Goal: Information Seeking & Learning: Find specific fact

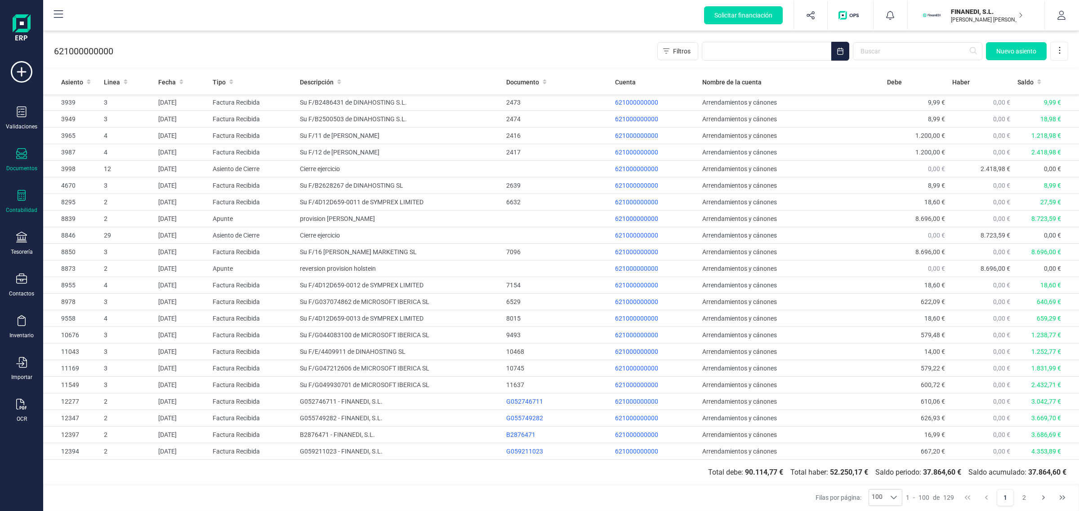
click at [13, 161] on div "Documentos" at bounding box center [22, 160] width 36 height 24
click at [72, 133] on span "Facturas" at bounding box center [94, 129] width 48 height 11
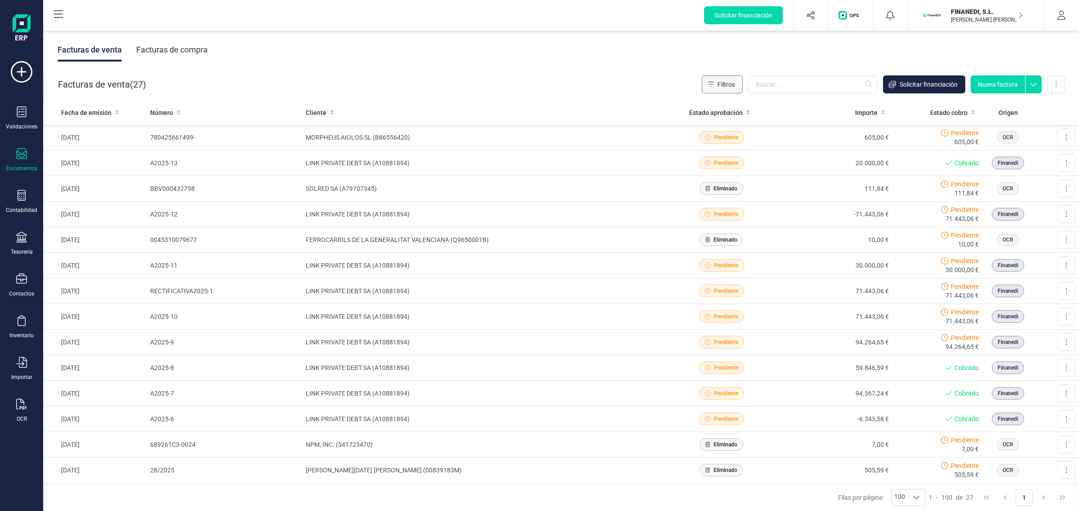
click at [736, 88] on button "Filtros" at bounding box center [722, 85] width 41 height 18
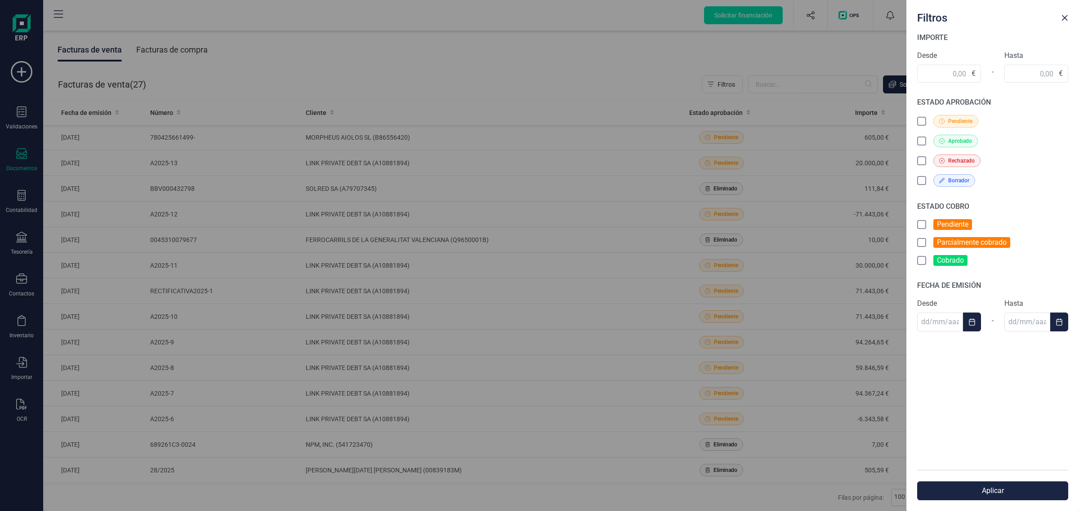
click at [612, 54] on div "Filtros IMPORTE Desde € - Hasta € ESTADO APROBACIÓN Pendiente Aprobado Rechazad…" at bounding box center [539, 255] width 1079 height 511
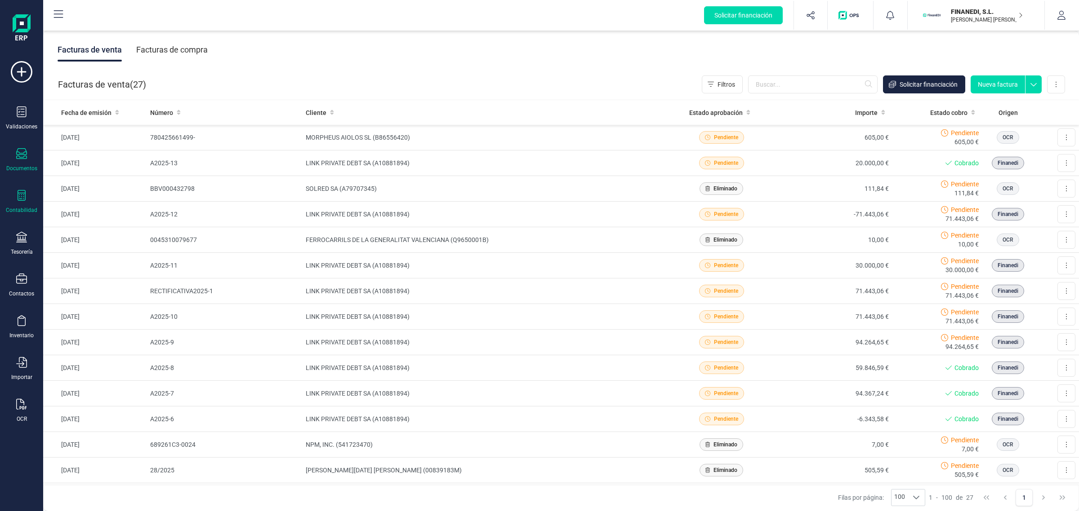
click at [15, 197] on div "Contabilidad" at bounding box center [22, 202] width 36 height 24
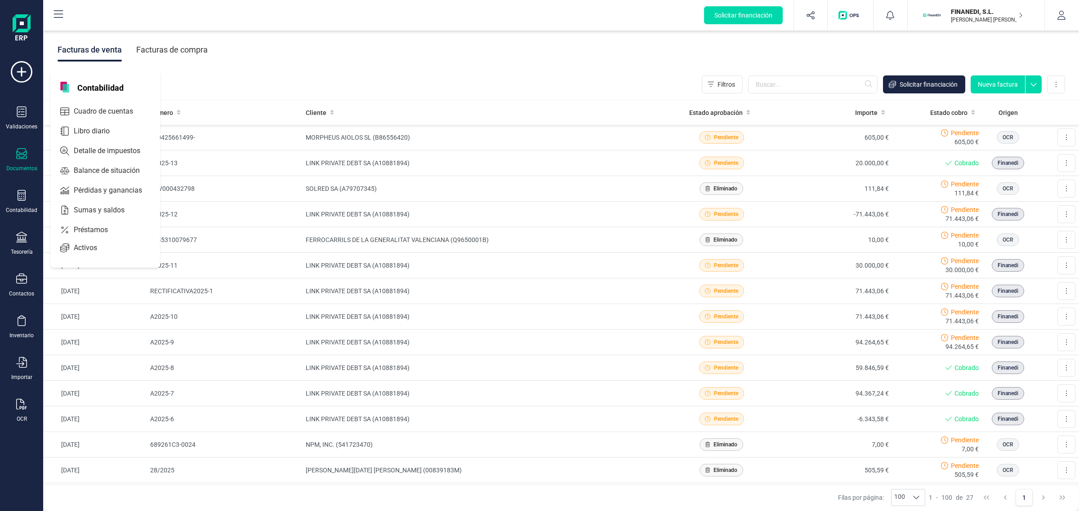
click at [5, 185] on div "Validaciones Documentos Documentos Presupuestos Pedidos Albaranes Facturas Fact…" at bounding box center [22, 245] width 36 height 369
click at [24, 193] on icon at bounding box center [21, 195] width 11 height 11
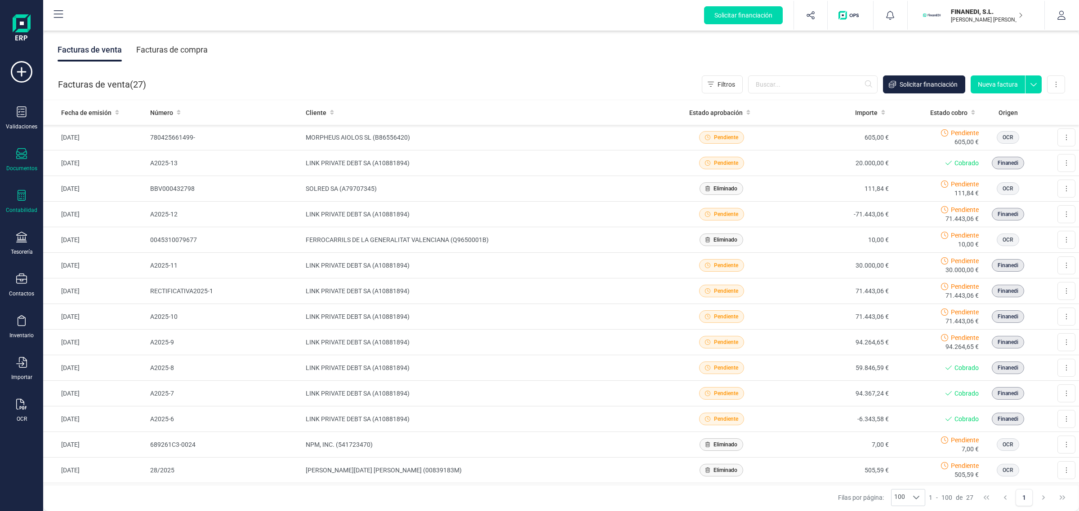
click at [24, 193] on icon at bounding box center [21, 195] width 11 height 11
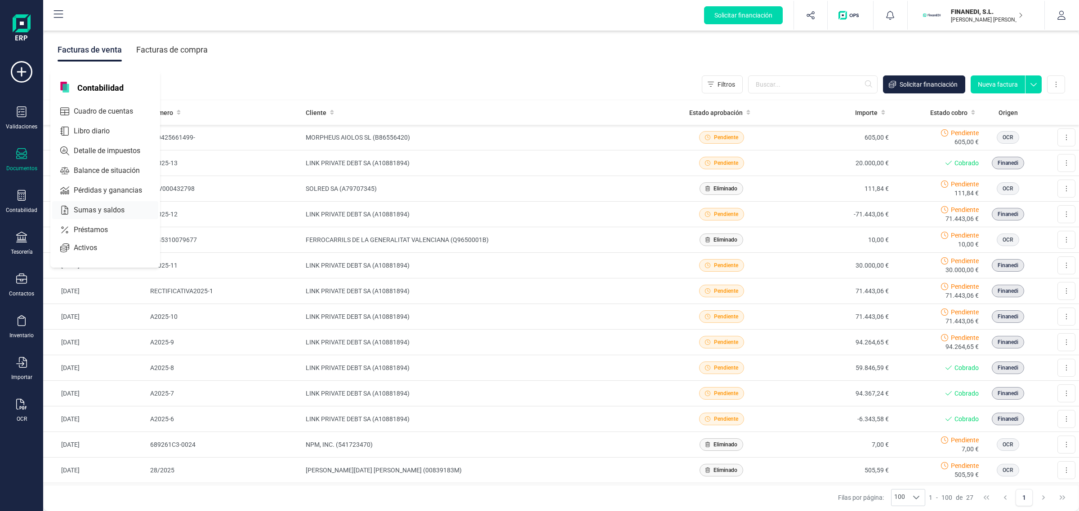
click at [102, 211] on span "Sumas y saldos" at bounding box center [105, 210] width 71 height 11
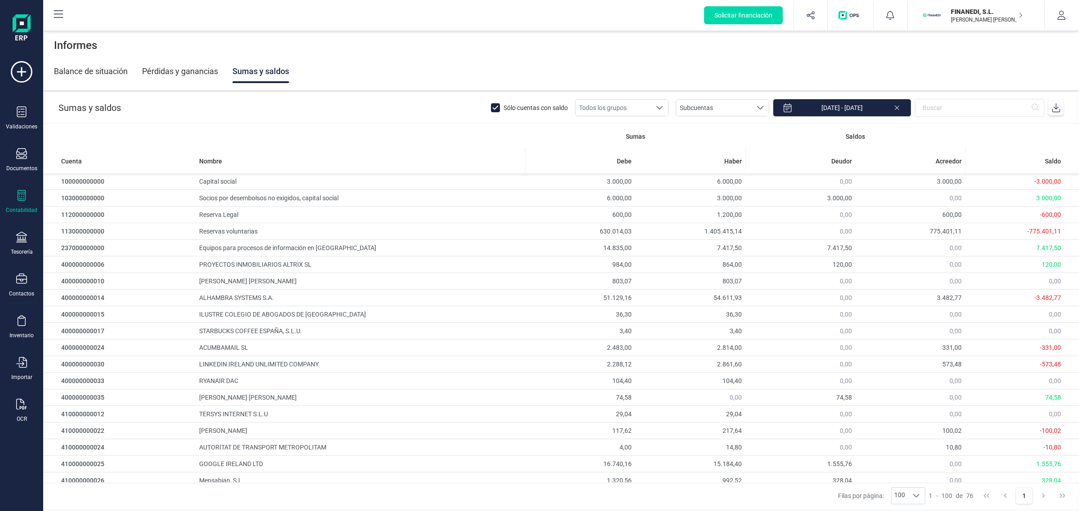
click at [31, 200] on div "Contabilidad" at bounding box center [22, 202] width 36 height 24
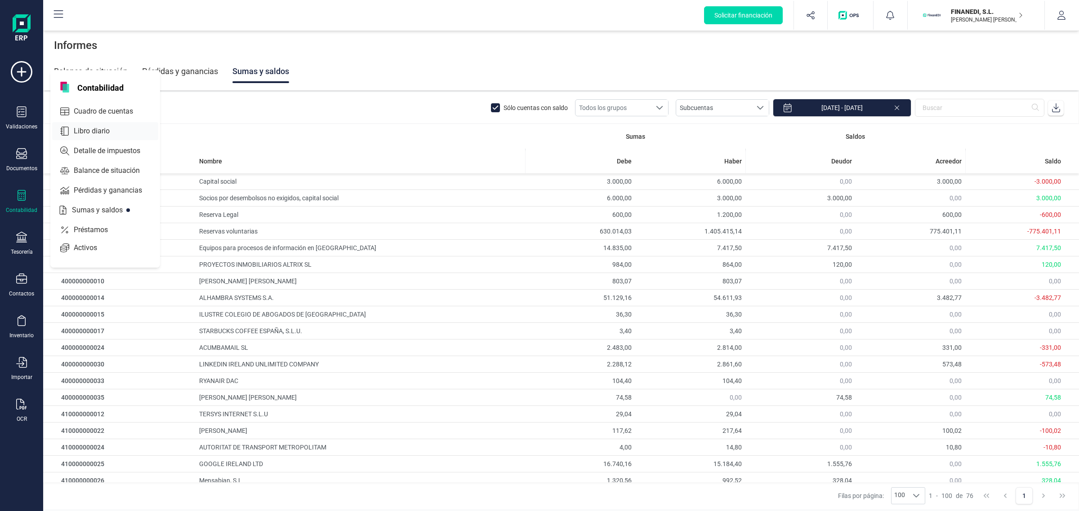
click at [99, 131] on span "Libro diario" at bounding box center [98, 131] width 56 height 11
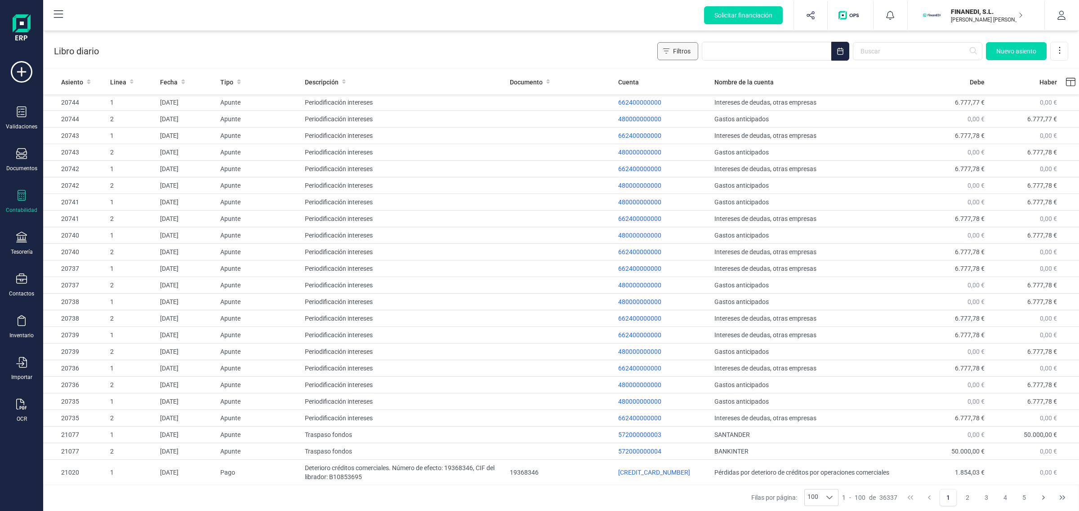
click at [683, 49] on span "Filtros" at bounding box center [682, 51] width 18 height 9
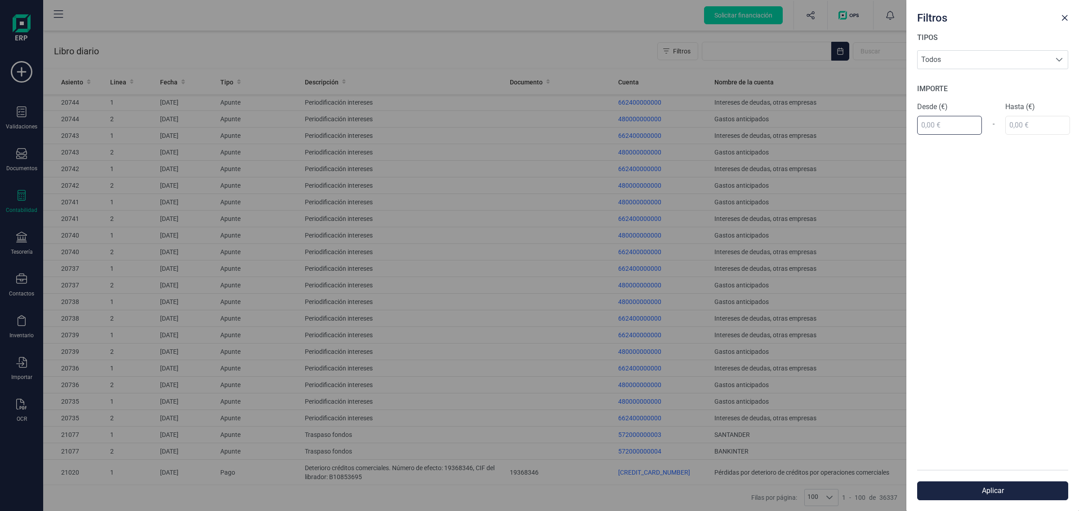
click at [935, 125] on input "text" at bounding box center [949, 125] width 65 height 19
type input "37.500,00 €"
click at [1023, 121] on div "TIPOS Todos Todos IMPORTE Desde (€) 37.500,00 € - Hasta (€)" at bounding box center [992, 251] width 173 height 438
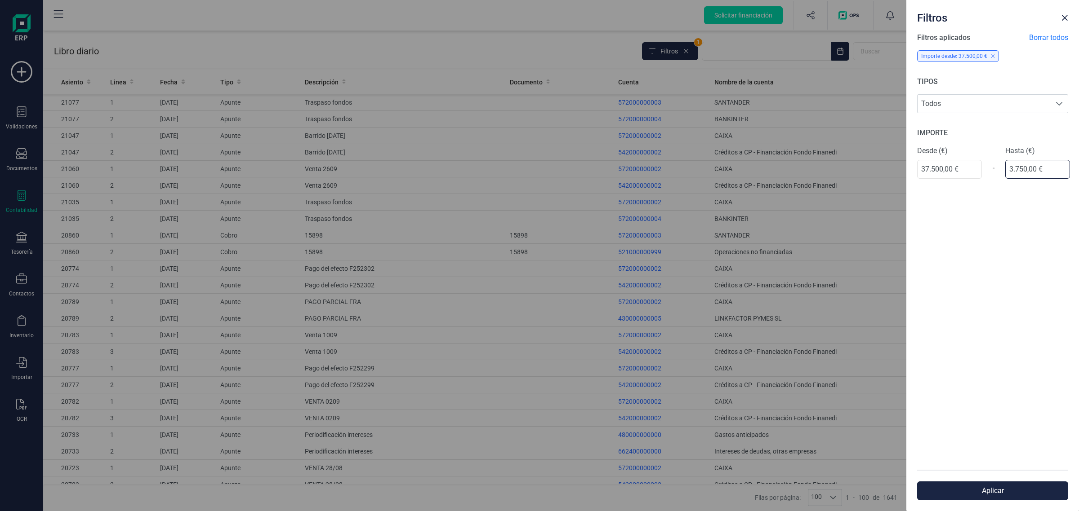
type input "37.500,00 €"
click at [984, 488] on button "Aplicar" at bounding box center [992, 491] width 151 height 19
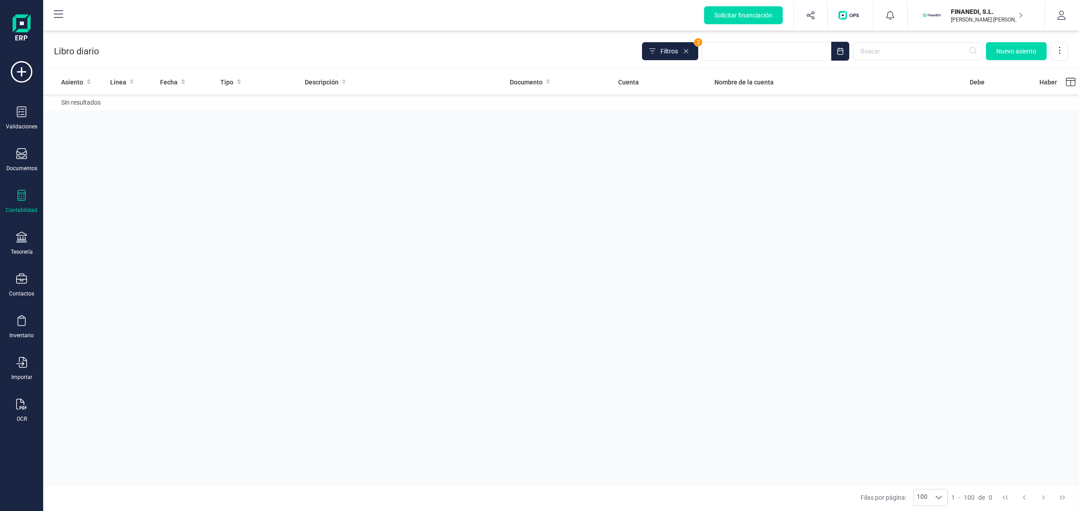
click at [27, 198] on div "Contabilidad" at bounding box center [22, 202] width 36 height 24
click at [120, 171] on span "Balance de situación" at bounding box center [113, 170] width 86 height 11
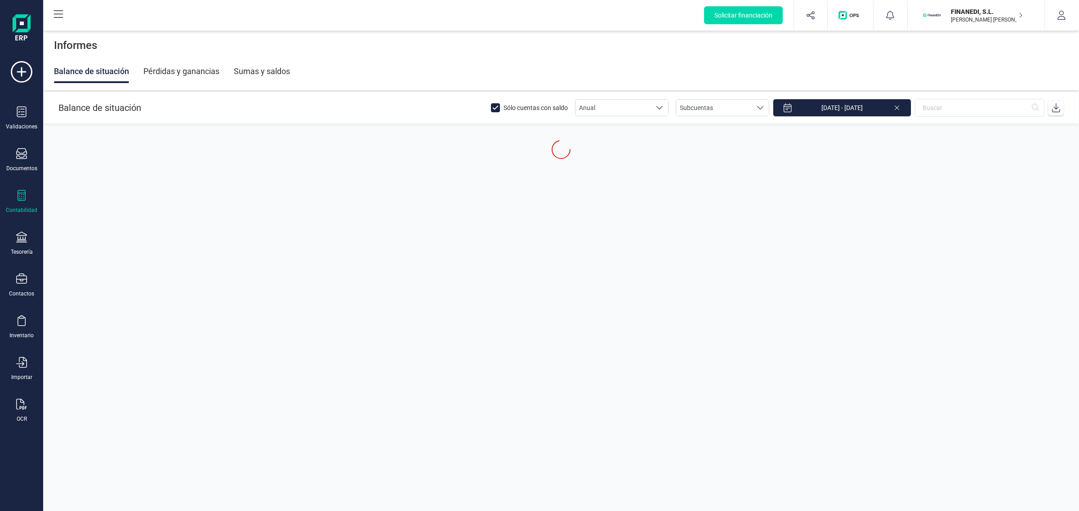
click at [21, 198] on icon at bounding box center [22, 195] width 8 height 11
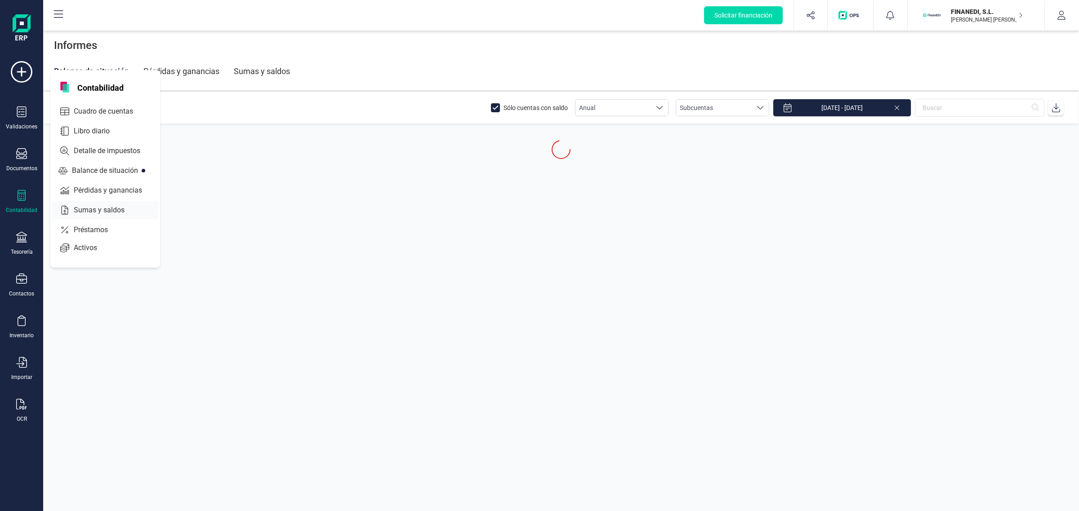
click at [115, 209] on span "Sumas y saldos" at bounding box center [105, 210] width 71 height 11
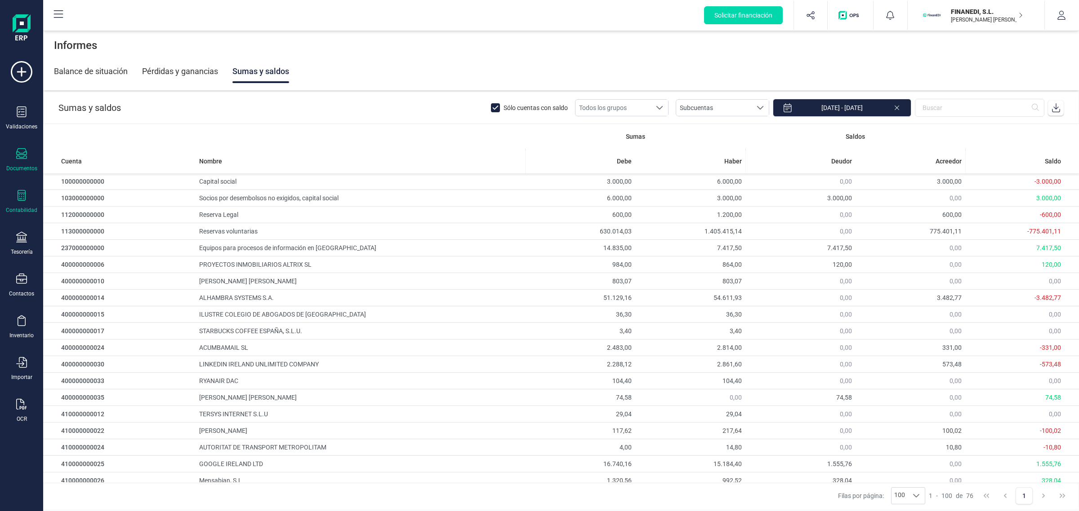
click at [26, 162] on div "Documentos" at bounding box center [22, 160] width 36 height 24
click at [17, 198] on icon at bounding box center [21, 195] width 11 height 11
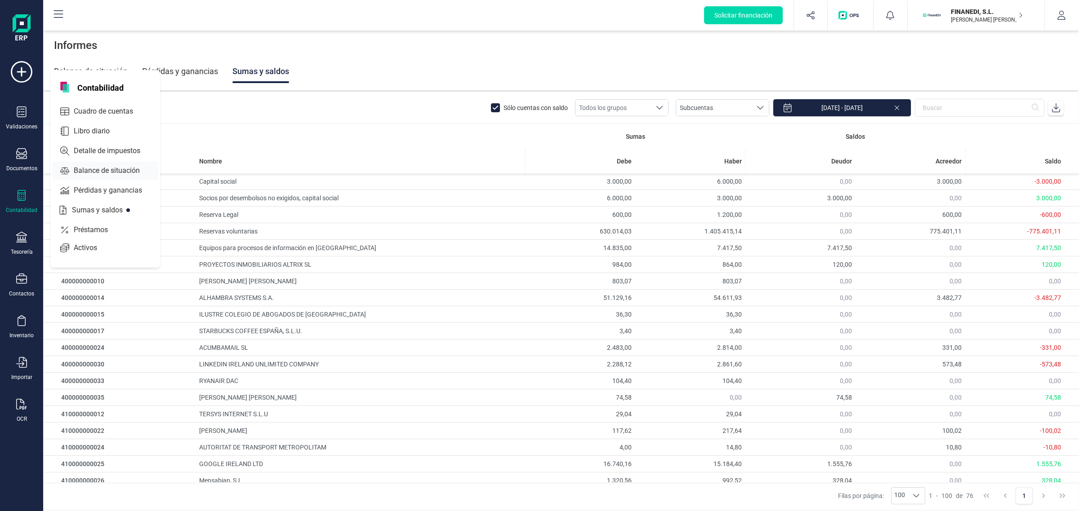
click at [109, 170] on span "Balance de situación" at bounding box center [113, 170] width 86 height 11
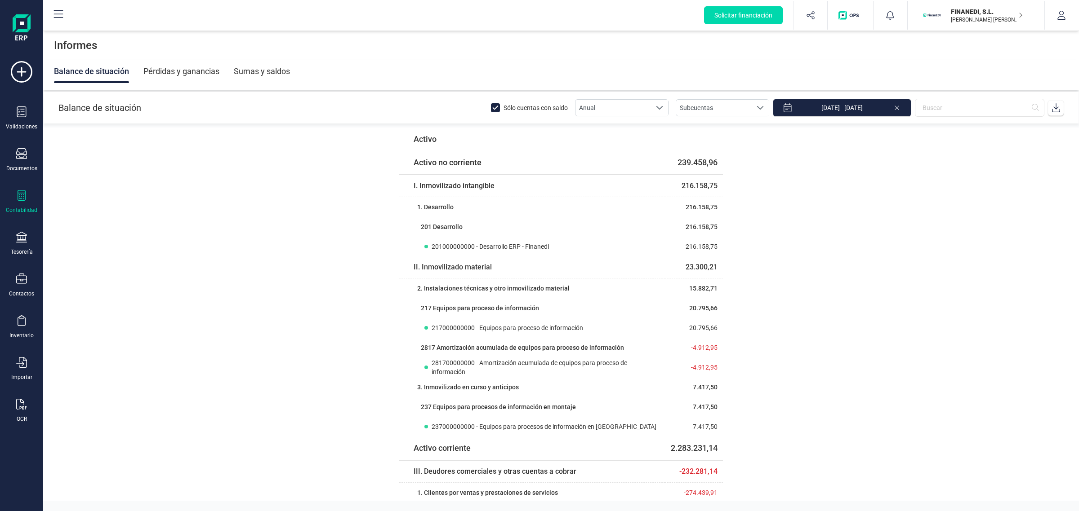
click at [22, 199] on icon at bounding box center [21, 195] width 11 height 11
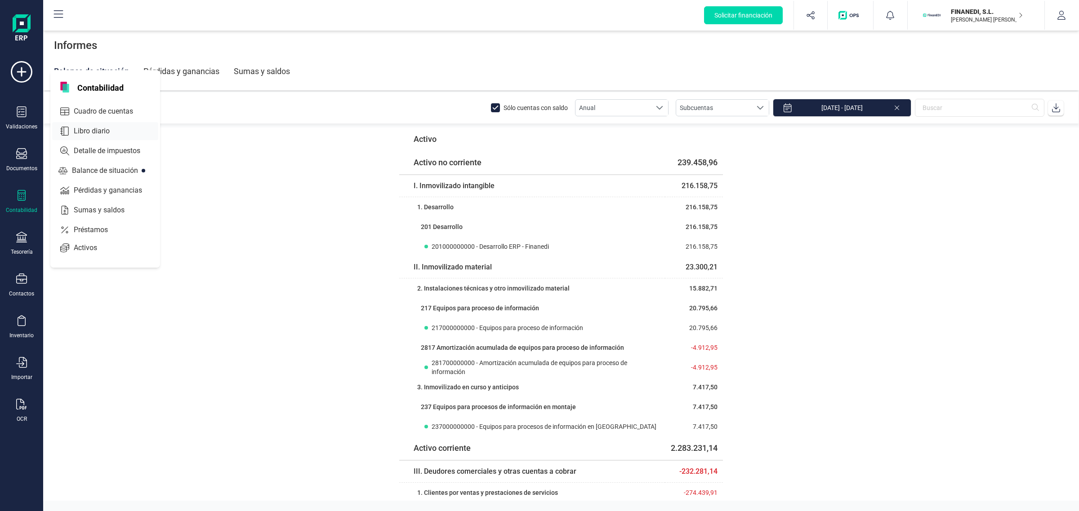
click at [108, 127] on span "Libro diario" at bounding box center [98, 131] width 56 height 11
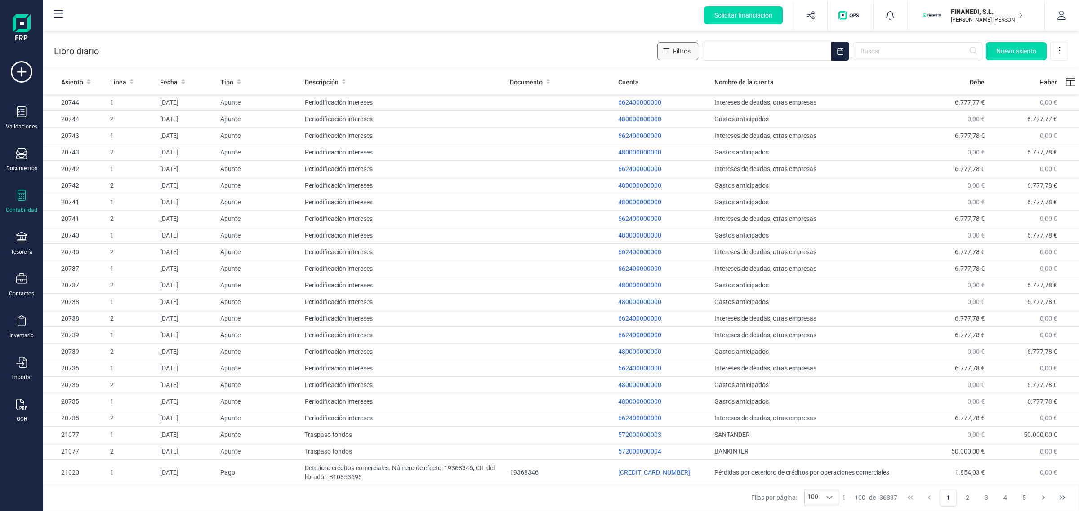
click at [689, 52] on span "Filtros" at bounding box center [682, 51] width 18 height 9
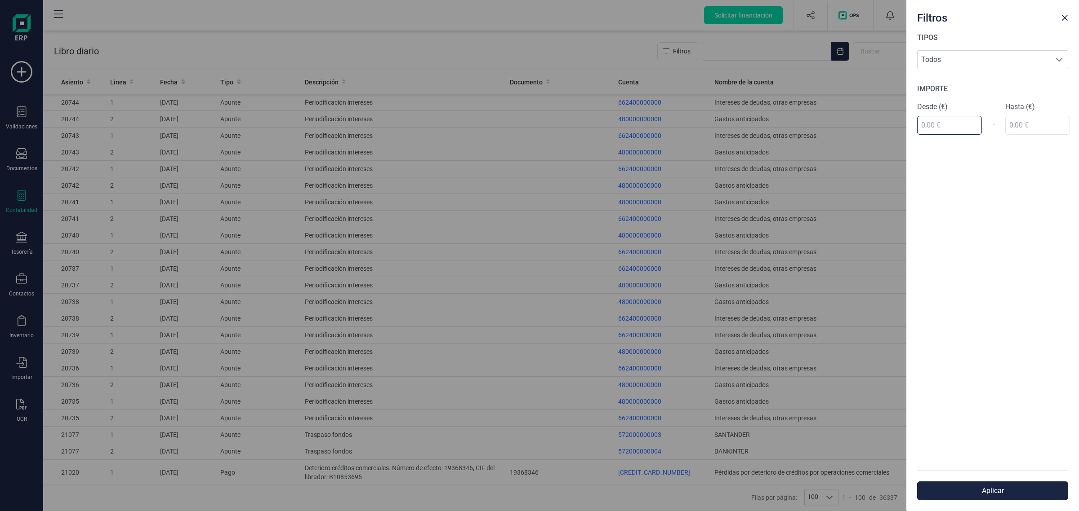
click at [943, 126] on input "text" at bounding box center [949, 125] width 65 height 19
type input "8.696,00 €"
click at [1050, 118] on div "TIPOS Todos Todos IMPORTE Desde (€) 8.696,00 € - Hasta (€)" at bounding box center [992, 251] width 173 height 438
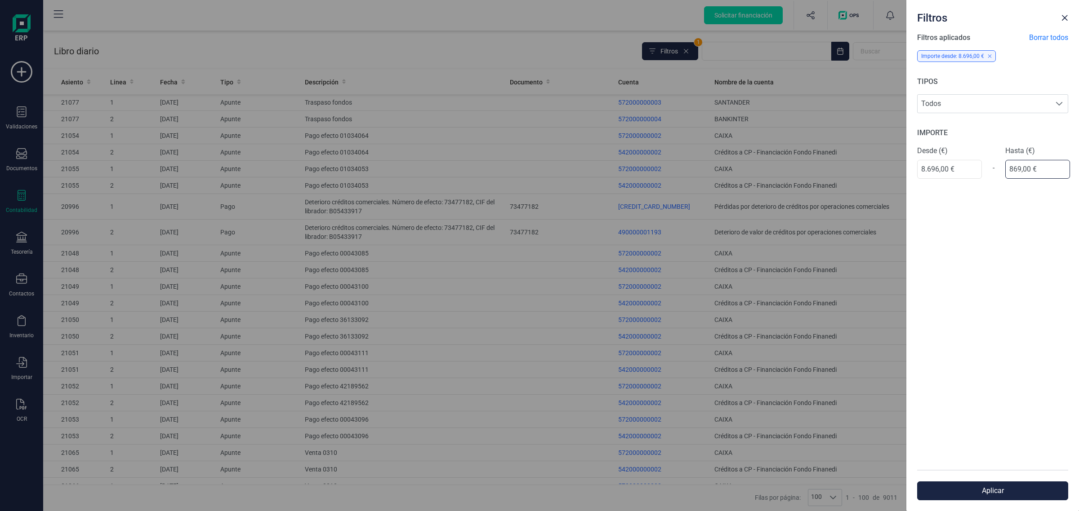
type input "8.696,00 €"
click at [981, 486] on button "Aplicar" at bounding box center [992, 491] width 151 height 19
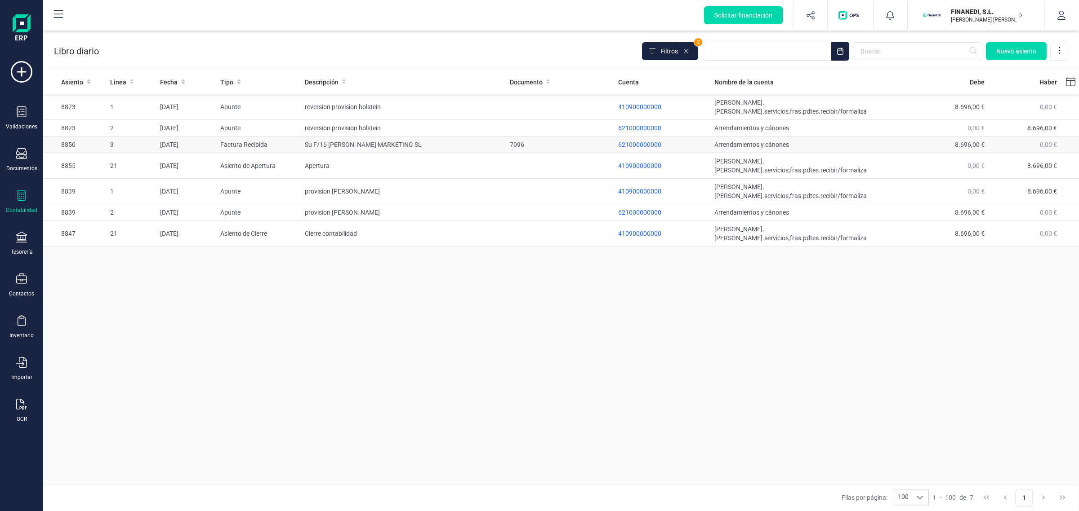
click at [582, 140] on div "7096" at bounding box center [560, 144] width 101 height 9
click at [507, 137] on td "7096" at bounding box center [560, 145] width 108 height 17
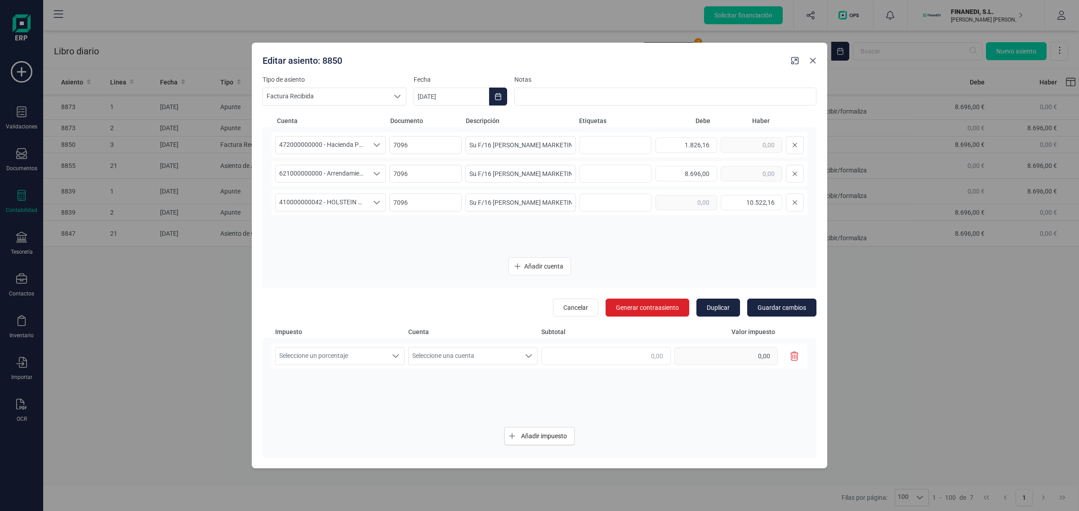
click at [809, 61] on icon "Close" at bounding box center [812, 60] width 7 height 7
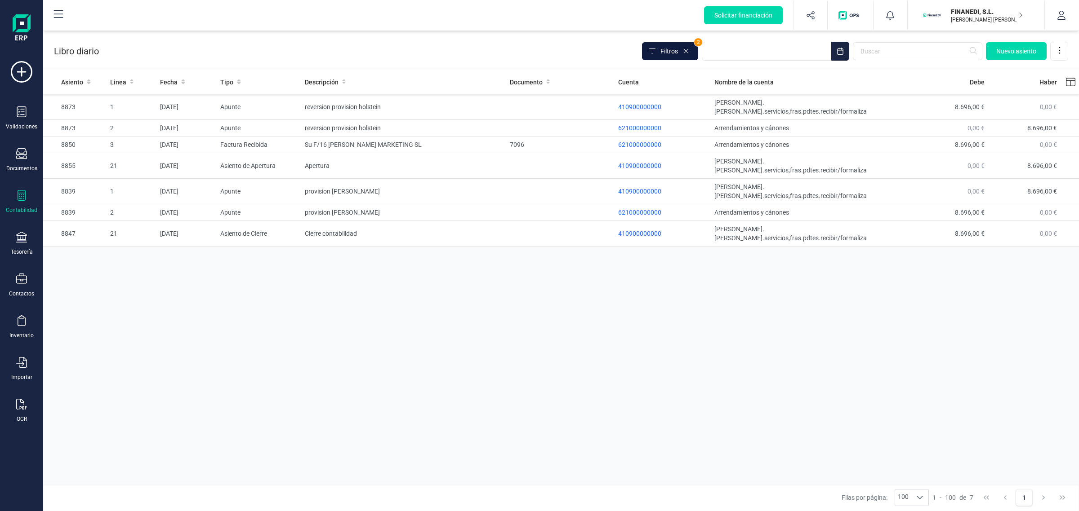
click at [668, 50] on span "Filtros" at bounding box center [669, 51] width 18 height 9
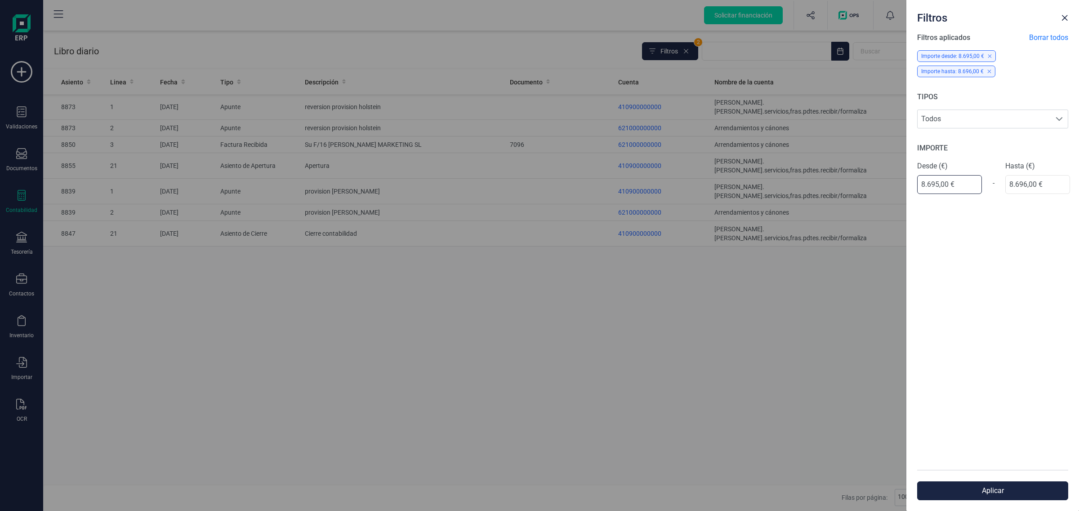
drag, startPoint x: 965, startPoint y: 186, endPoint x: 876, endPoint y: 194, distance: 89.0
click at [876, 194] on div "Filtros Filtros aplicados Borrar todos Importe desde: 8.695,00 € Importe hasta:…" at bounding box center [539, 255] width 1079 height 511
click at [768, 276] on div "Filtros Filtros aplicados Borrar todos Importe desde: 8.695,00 € Importe hasta:…" at bounding box center [539, 255] width 1079 height 511
click at [1064, 14] on span "Close" at bounding box center [1064, 17] width 7 height 7
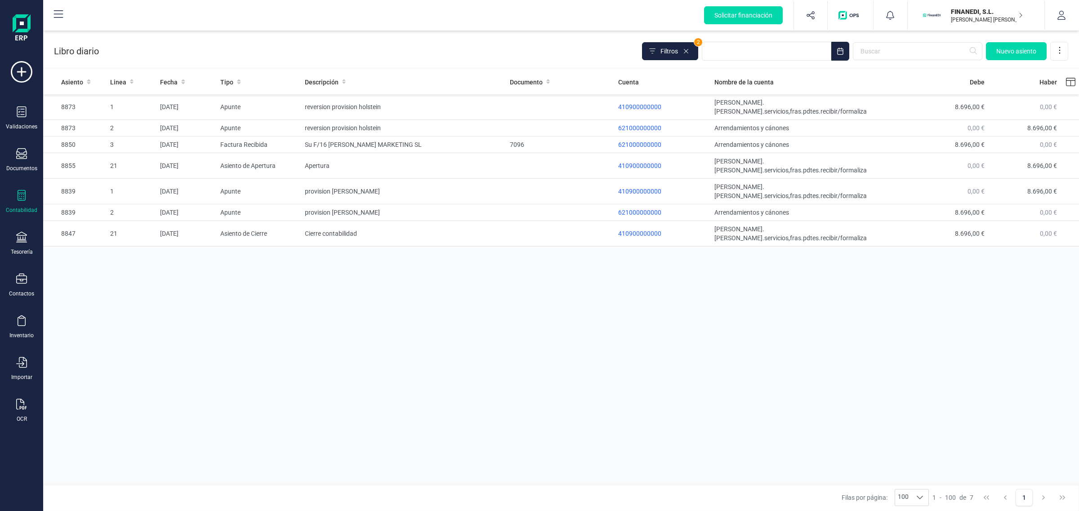
click at [405, 276] on div "Asiento Linea Fecha Tipo Descripción Documento Cuenta Nombre de la cuenta [PERS…" at bounding box center [561, 278] width 1036 height 417
